Goal: Information Seeking & Learning: Learn about a topic

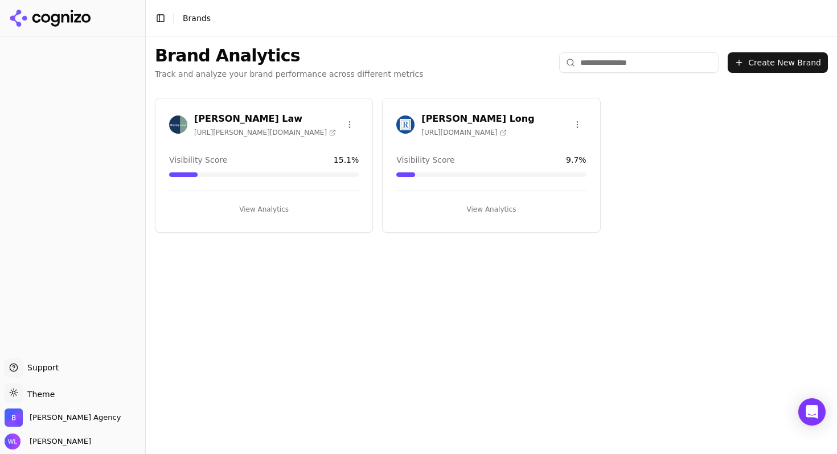
click at [241, 120] on h3 "[PERSON_NAME] Law" at bounding box center [265, 119] width 142 height 14
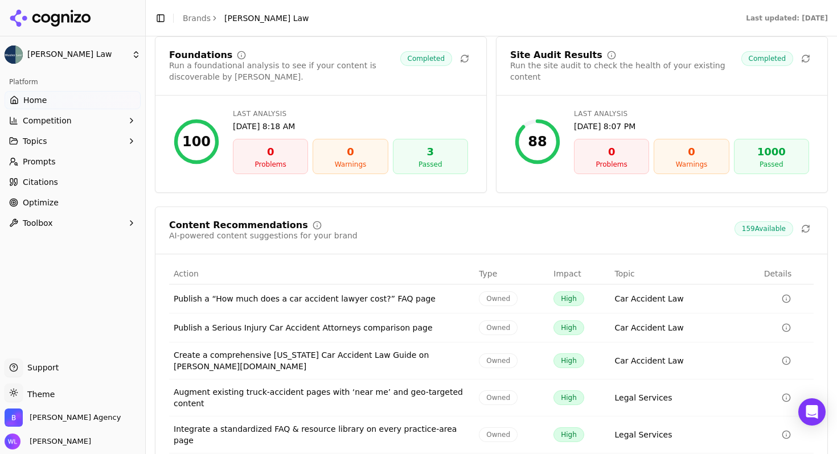
scroll to position [1630, 0]
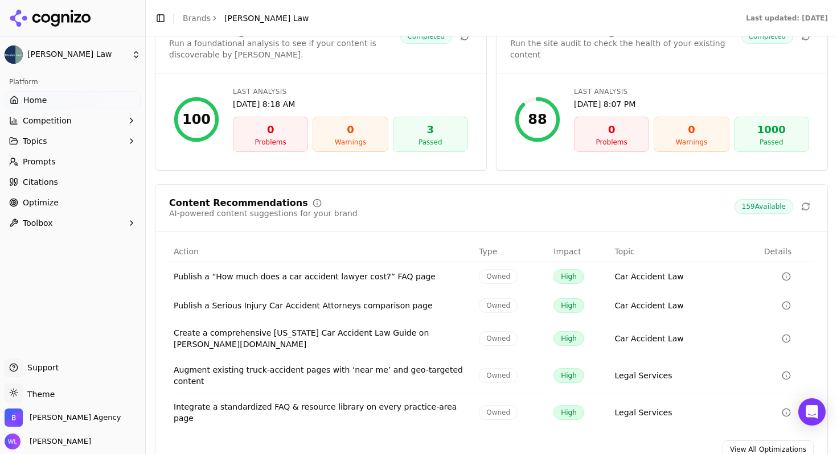
click at [357, 327] on div "Create a comprehensive [US_STATE] Car Accident Law Guide on [PERSON_NAME][DOMAI…" at bounding box center [322, 338] width 296 height 23
click at [781, 334] on icon "Data table" at bounding box center [785, 338] width 9 height 9
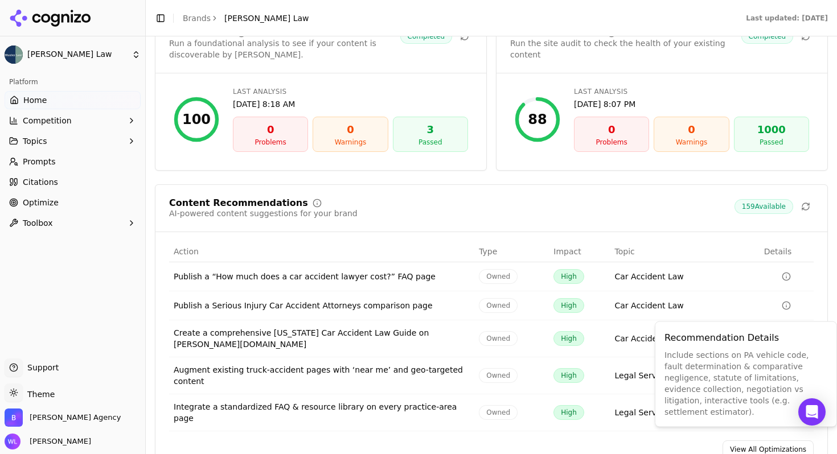
click at [366, 327] on div "Create a comprehensive [US_STATE] Car Accident Law Guide on [PERSON_NAME][DOMAI…" at bounding box center [322, 338] width 296 height 23
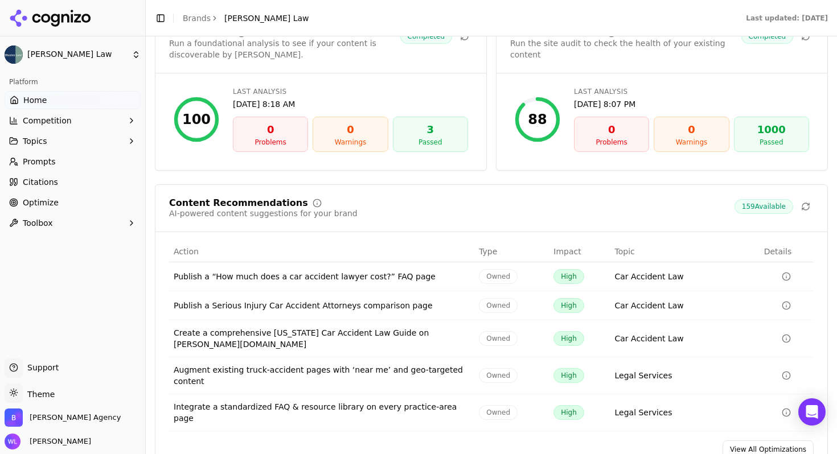
click at [315, 327] on div "Create a comprehensive [US_STATE] Car Accident Law Guide on [PERSON_NAME][DOMAI…" at bounding box center [322, 338] width 296 height 23
click at [759, 199] on span "159 Available" at bounding box center [763, 206] width 59 height 15
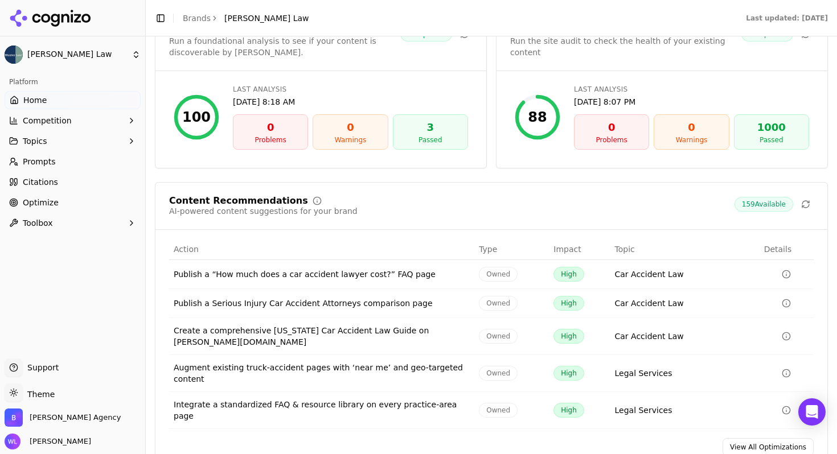
scroll to position [1632, 0]
click at [764, 438] on link "View All Optimizations" at bounding box center [767, 447] width 91 height 18
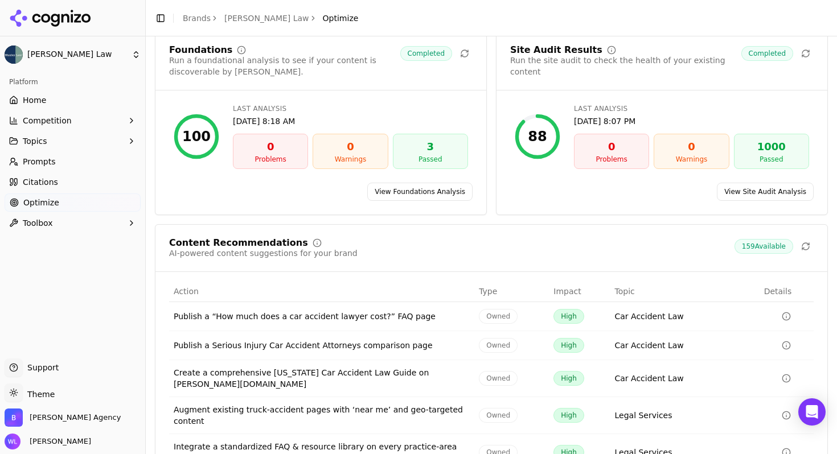
scroll to position [106, 0]
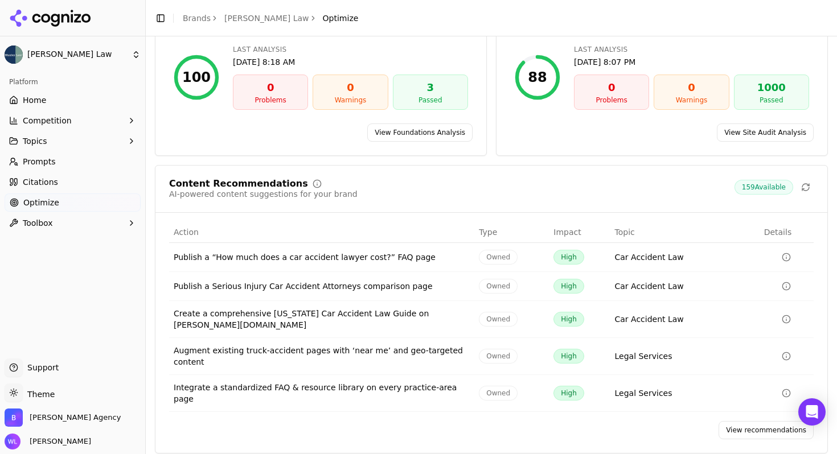
click at [737, 422] on link "View recommendations" at bounding box center [765, 430] width 95 height 18
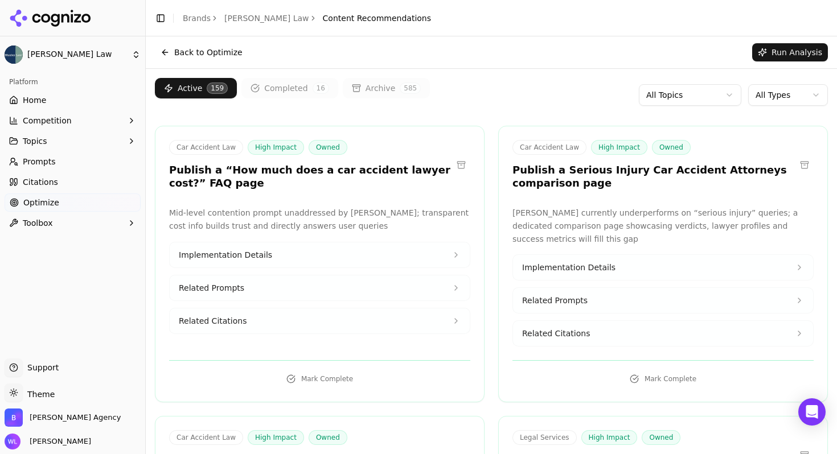
click at [571, 186] on h3 "Publish a Serious Injury Car Accident Attorneys comparison page" at bounding box center [653, 177] width 283 height 26
click at [561, 342] on button "Related Citations" at bounding box center [663, 333] width 300 height 25
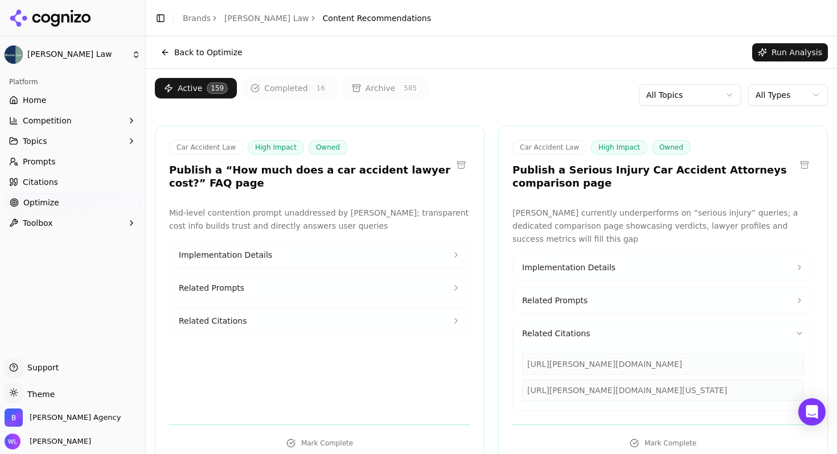
click at [577, 303] on span "Related Prompts" at bounding box center [554, 300] width 65 height 11
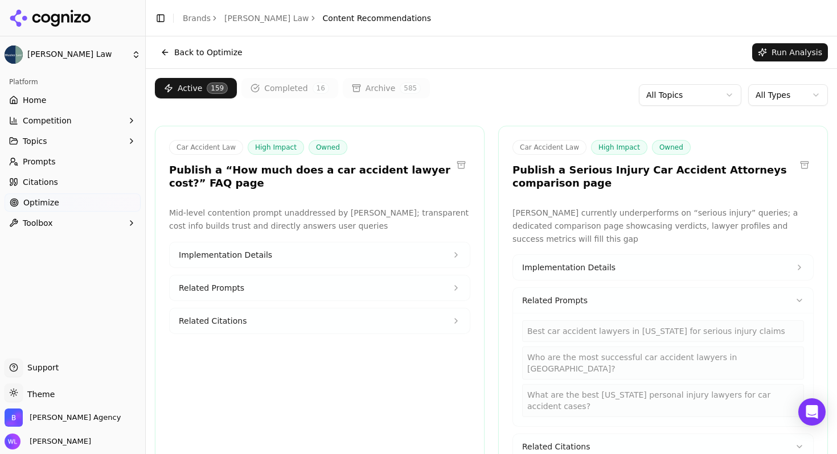
click at [577, 271] on span "Implementation Details" at bounding box center [568, 267] width 93 height 11
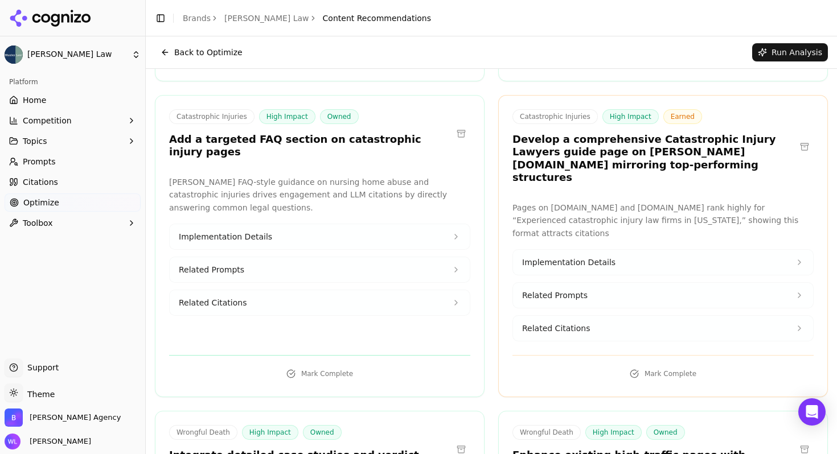
scroll to position [1997, 0]
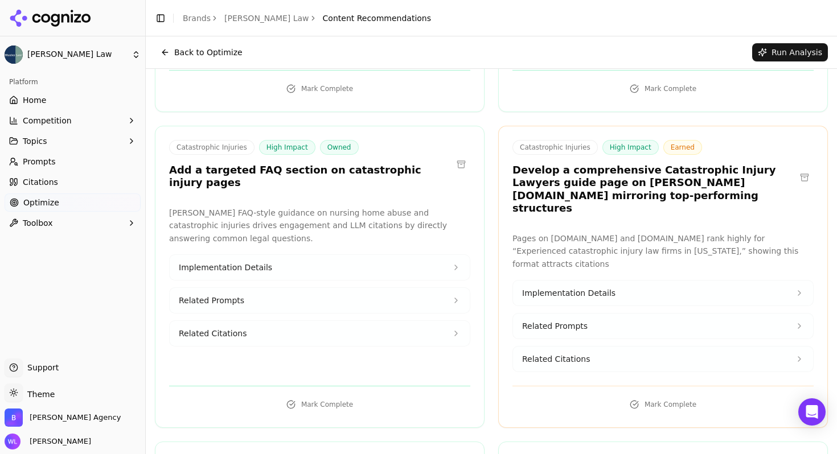
click at [593, 347] on button "Related Citations" at bounding box center [663, 359] width 300 height 25
click at [548, 405] on div "[DOMAIN_NAME]" at bounding box center [663, 416] width 282 height 22
copy div "[DOMAIN_NAME]"
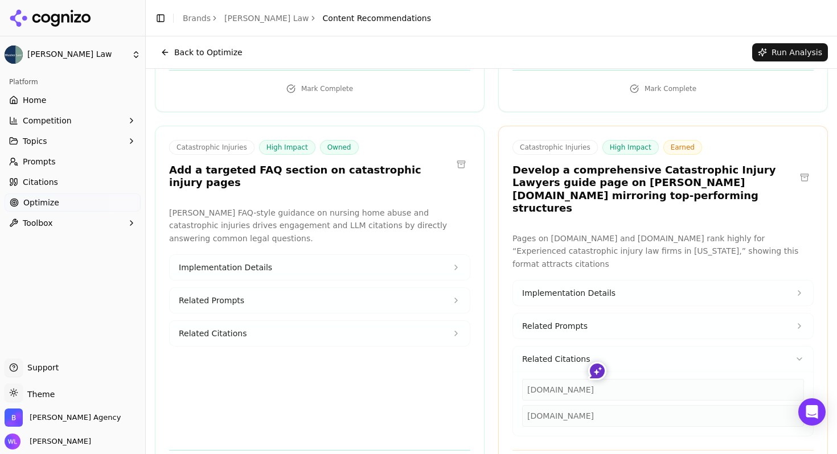
click at [554, 379] on div "[DOMAIN_NAME]" at bounding box center [663, 390] width 282 height 22
copy div "[DOMAIN_NAME]"
click at [540, 164] on h3 "Develop a comprehensive Catastrophic Injury Lawyers guide page on [PERSON_NAME]…" at bounding box center [653, 189] width 283 height 51
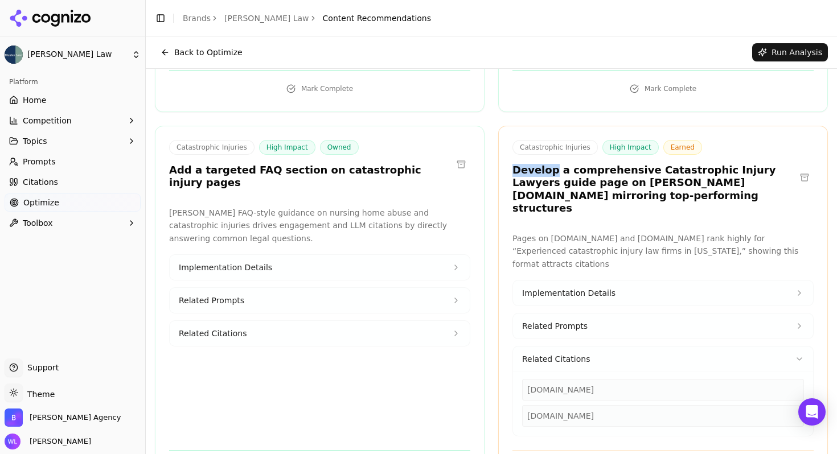
click at [540, 164] on h3 "Develop a comprehensive Catastrophic Injury Lawyers guide page on [PERSON_NAME]…" at bounding box center [653, 189] width 283 height 51
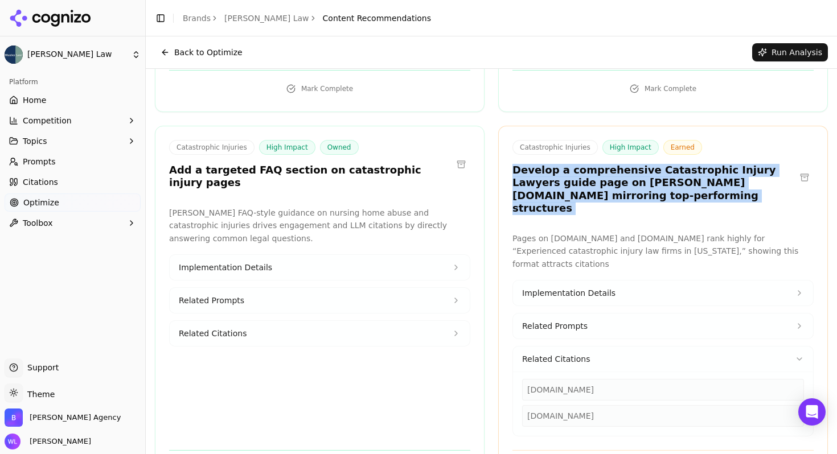
click at [540, 164] on h3 "Develop a comprehensive Catastrophic Injury Lawyers guide page on [PERSON_NAME]…" at bounding box center [653, 189] width 283 height 51
click at [564, 164] on h3 "Develop a comprehensive Catastrophic Injury Lawyers guide page on [PERSON_NAME]…" at bounding box center [653, 189] width 283 height 51
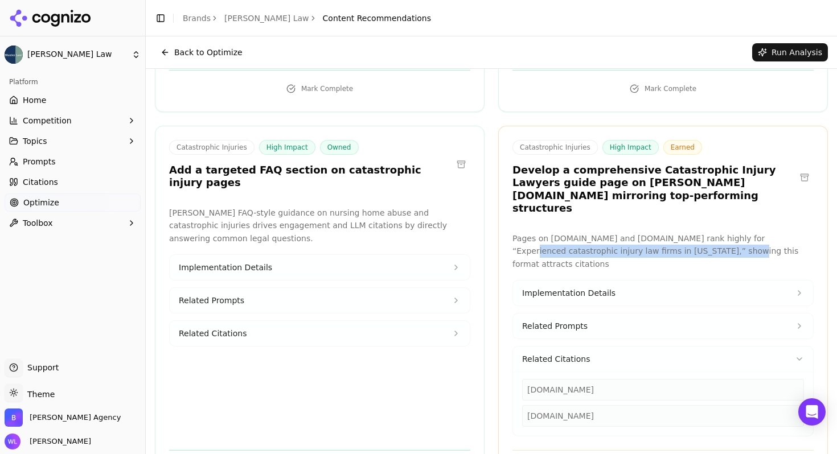
drag, startPoint x: 744, startPoint y: 172, endPoint x: 668, endPoint y: 193, distance: 79.5
click at [668, 232] on p "Pages on [DOMAIN_NAME] and [DOMAIN_NAME] rank highly for “Experienced catastrop…" at bounding box center [662, 251] width 301 height 39
copy p "Experienced catastrophic injury law firms in [US_STATE]"
